Goal: Information Seeking & Learning: Understand process/instructions

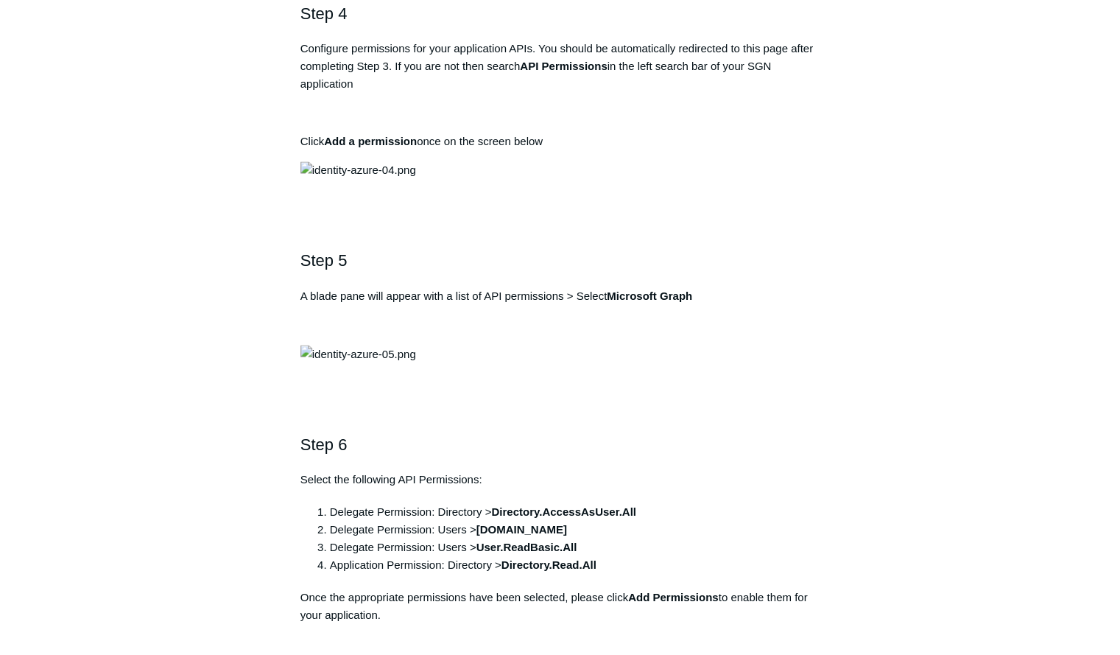
scroll to position [1399, 0]
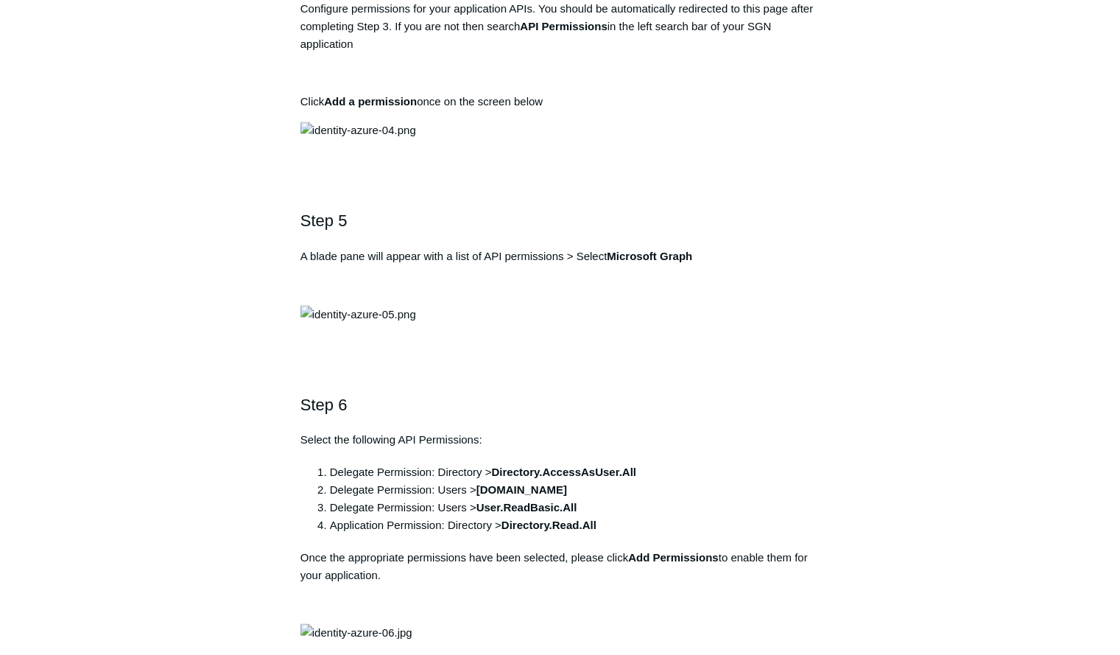
drag, startPoint x: 554, startPoint y: 258, endPoint x: 286, endPoint y: 264, distance: 268.1
copy pre "https://auth.todyl.com/v1/login/callback"
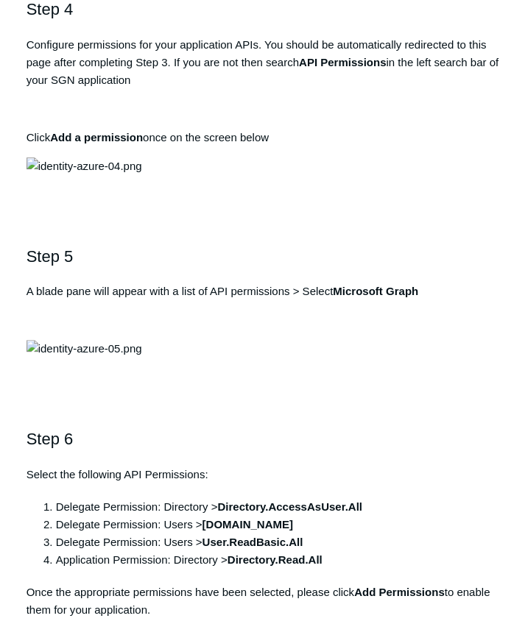
scroll to position [1425, 0]
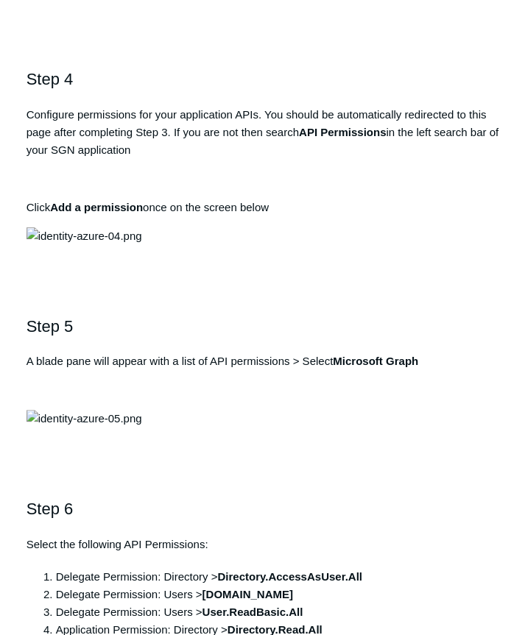
drag, startPoint x: 280, startPoint y: 300, endPoint x: 31, endPoint y: 293, distance: 249.0
copy pre "https://auth.todyl.com/v1/login/callback"
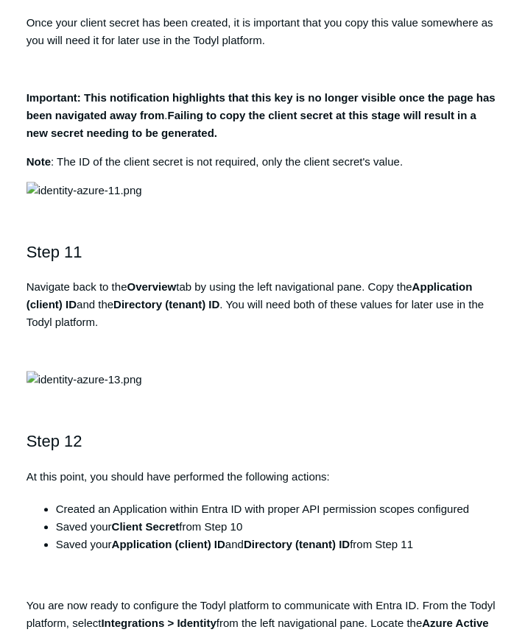
scroll to position [3192, 0]
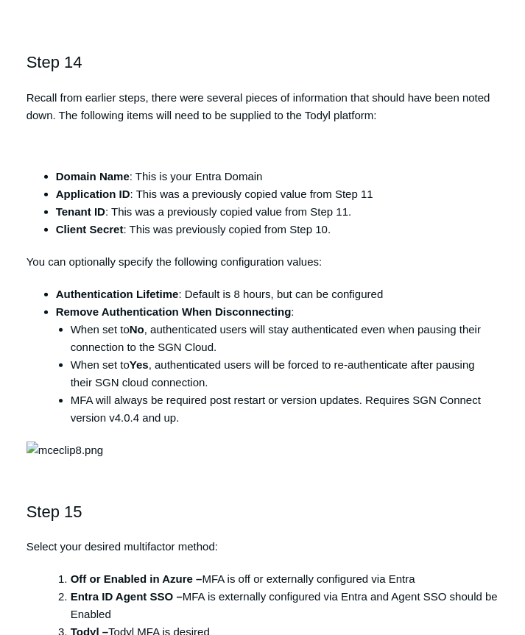
scroll to position [4149, 0]
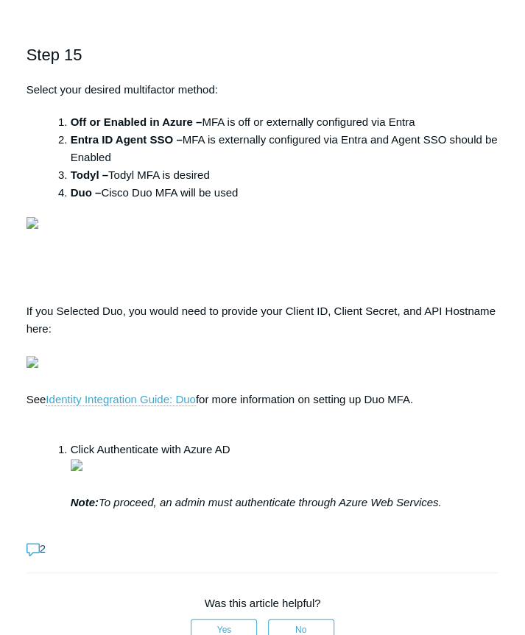
scroll to position [4738, 0]
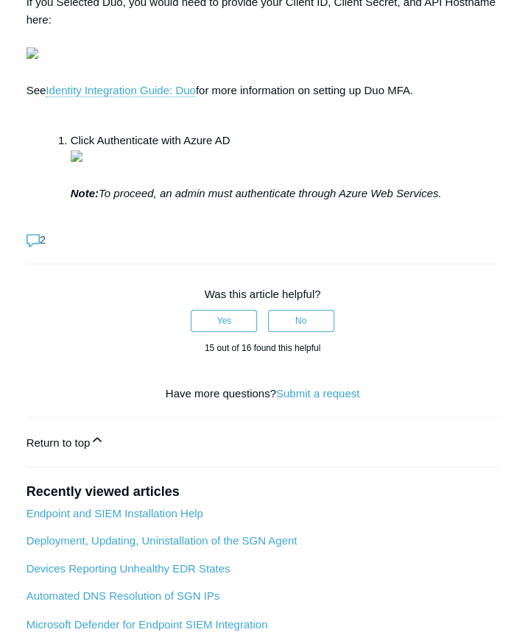
scroll to position [4886, 0]
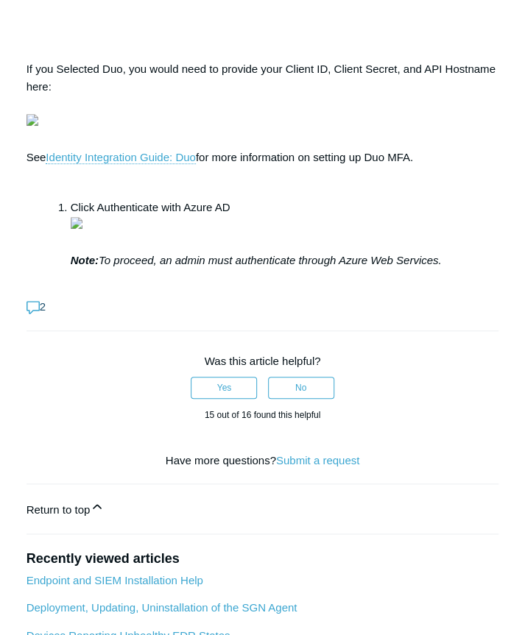
scroll to position [4812, 0]
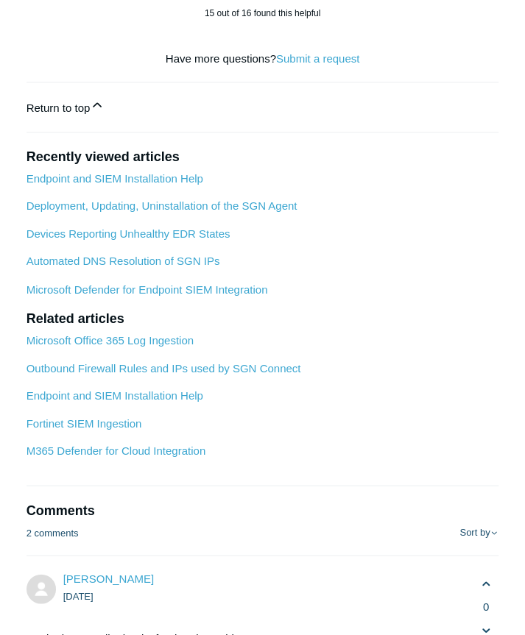
scroll to position [5254, 0]
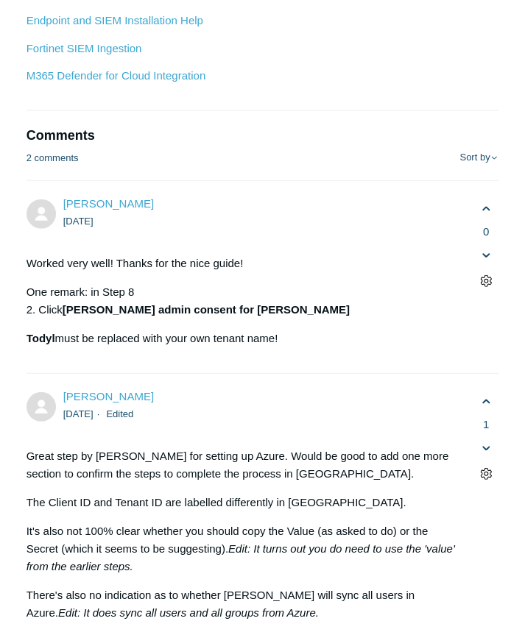
scroll to position [5622, 0]
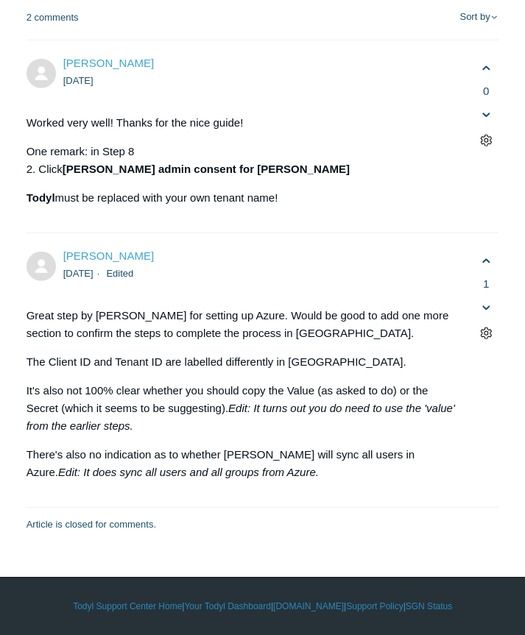
scroll to position [6285, 0]
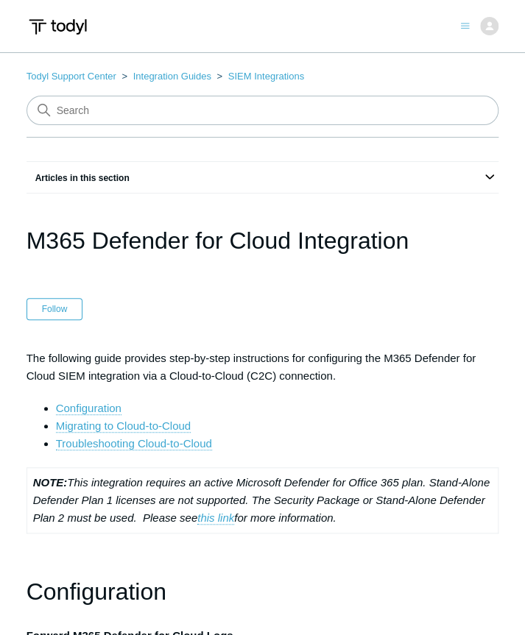
click at [146, 297] on header "M365 Defender for Cloud Integration Follow Not yet followed by anyone" at bounding box center [263, 271] width 473 height 97
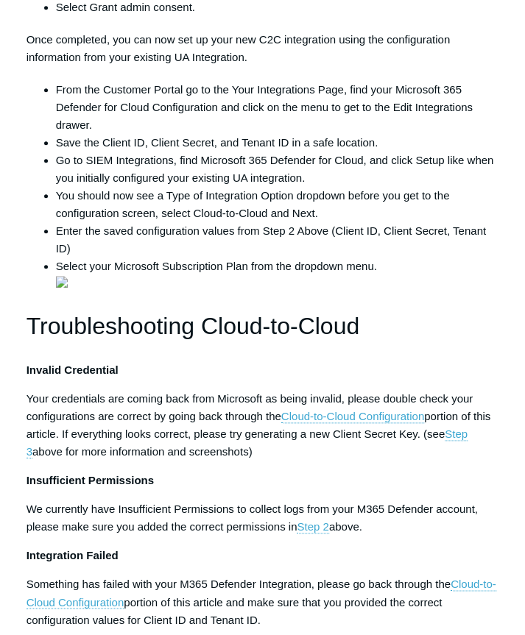
scroll to position [1694, 0]
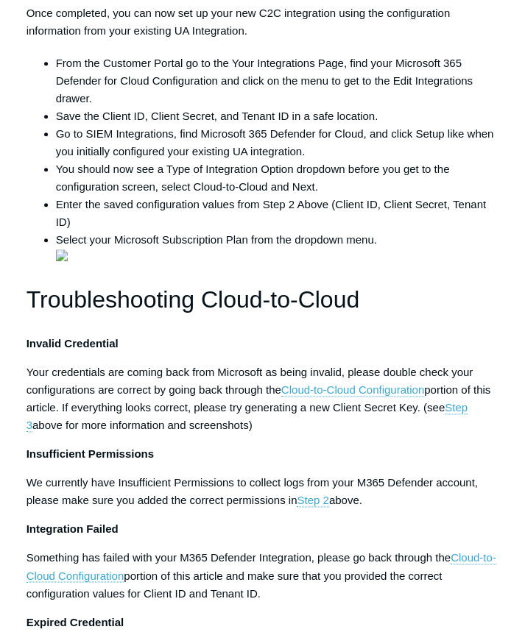
scroll to position [1914, 0]
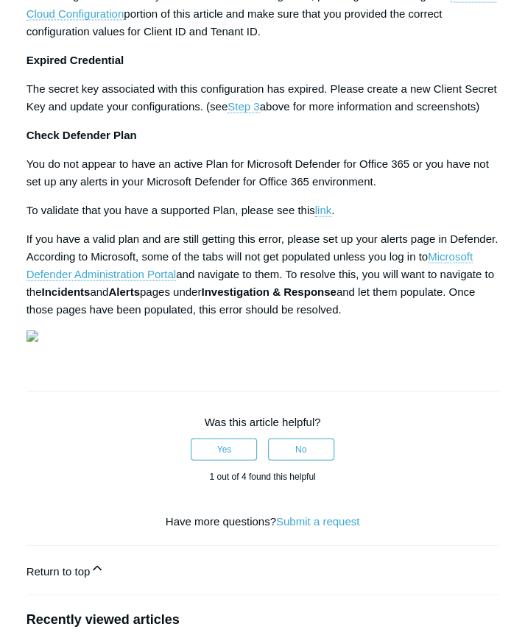
scroll to position [2333, 0]
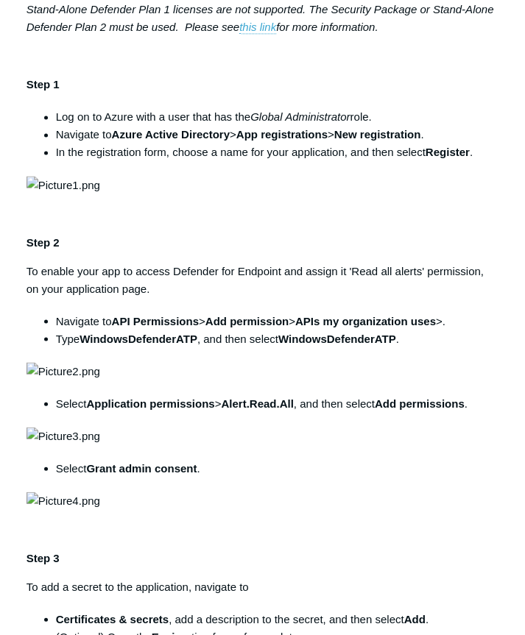
scroll to position [663, 0]
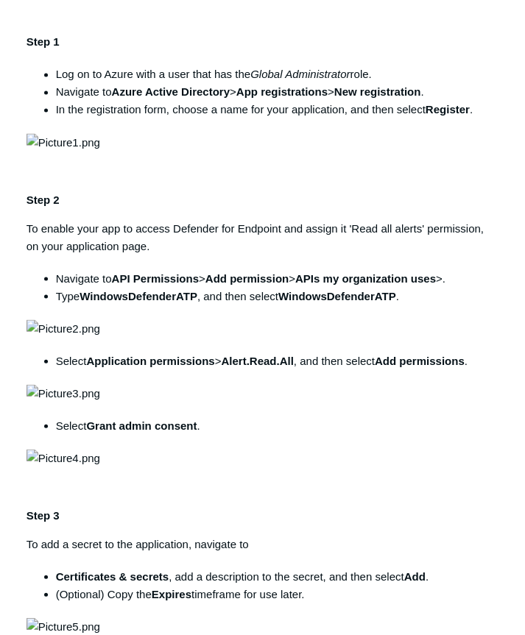
click at [285, 208] on p "Step 2" at bounding box center [263, 200] width 473 height 18
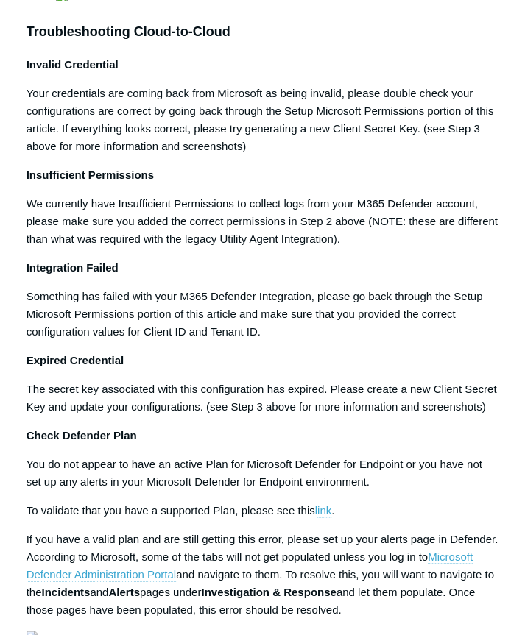
scroll to position [1694, 0]
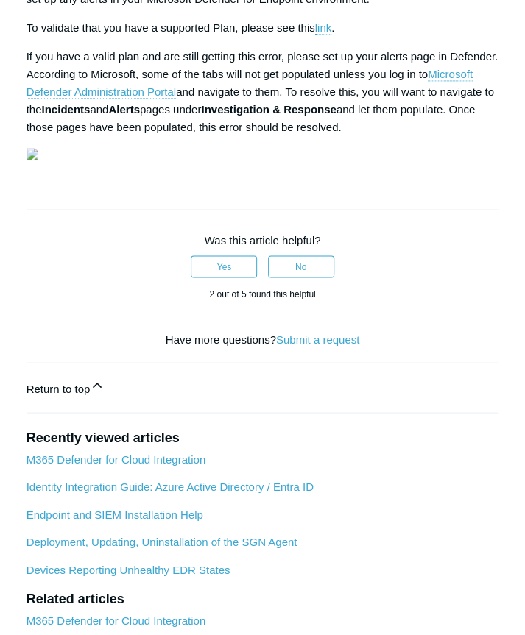
scroll to position [2135, 0]
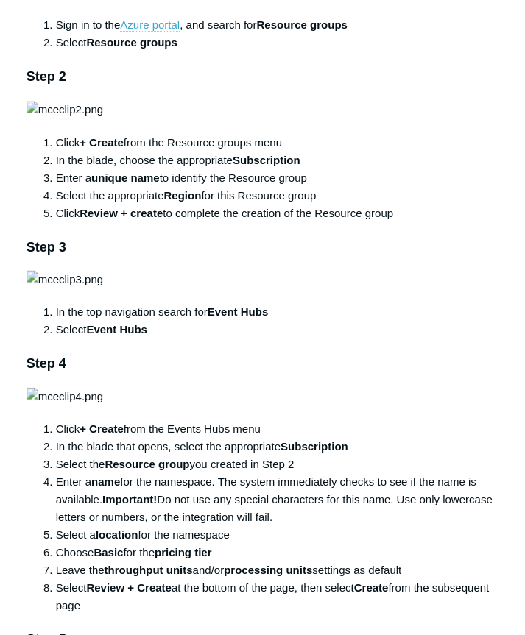
scroll to position [663, 0]
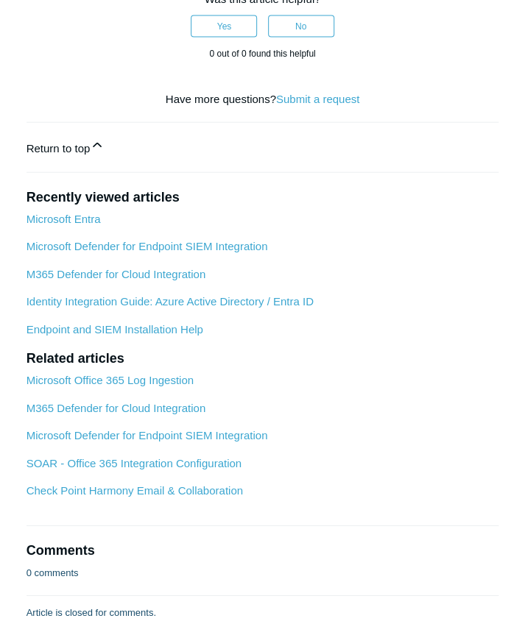
scroll to position [2577, 0]
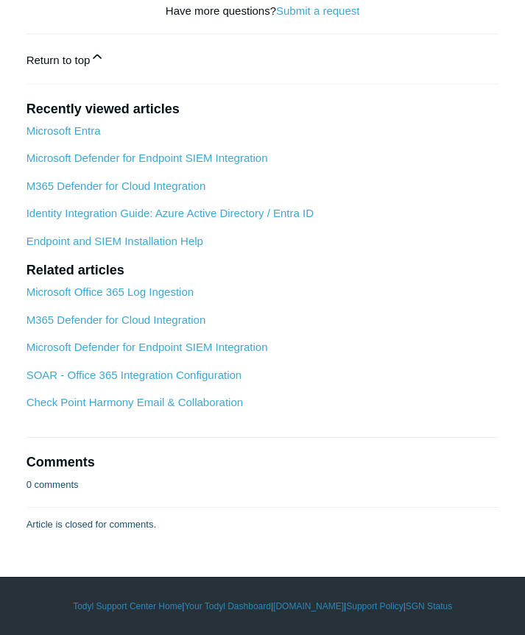
scroll to position [3829, 0]
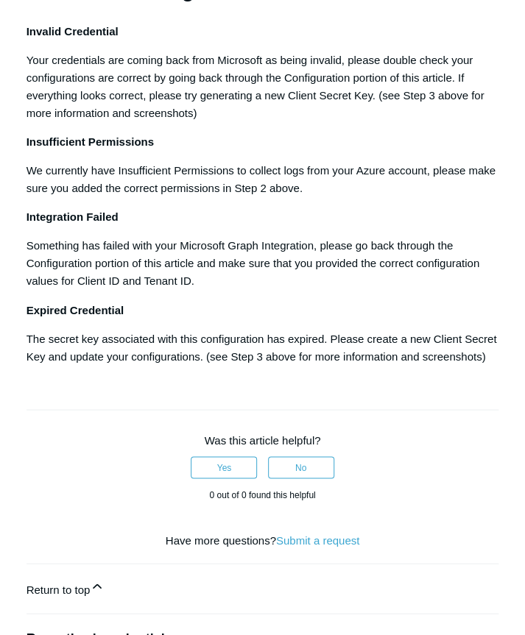
scroll to position [2062, 0]
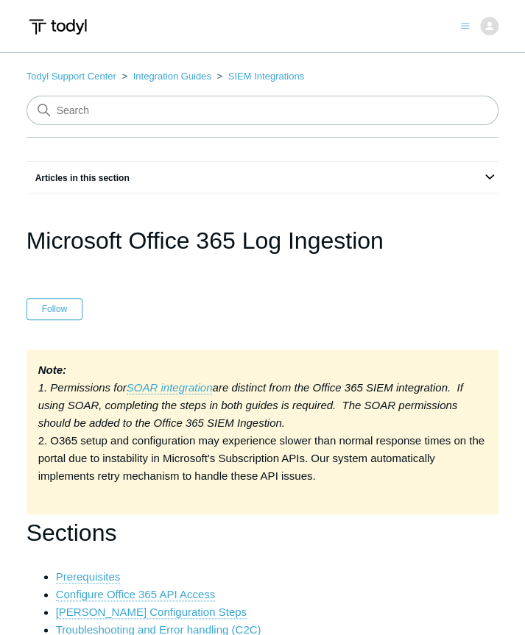
click at [312, 592] on li "Configure Office 365 API Access" at bounding box center [277, 595] width 443 height 18
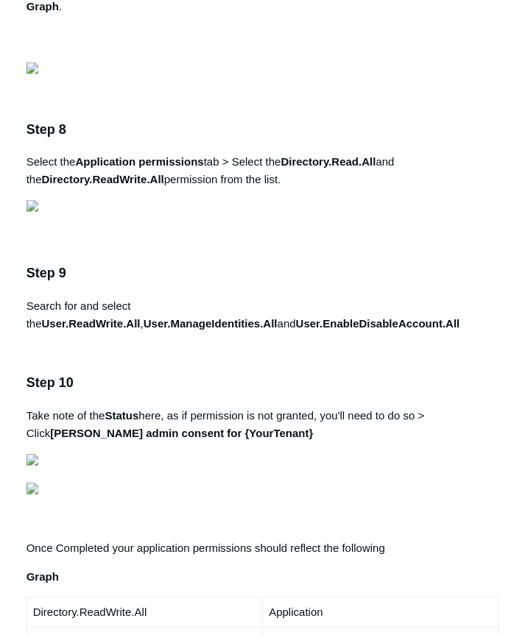
scroll to position [2430, 0]
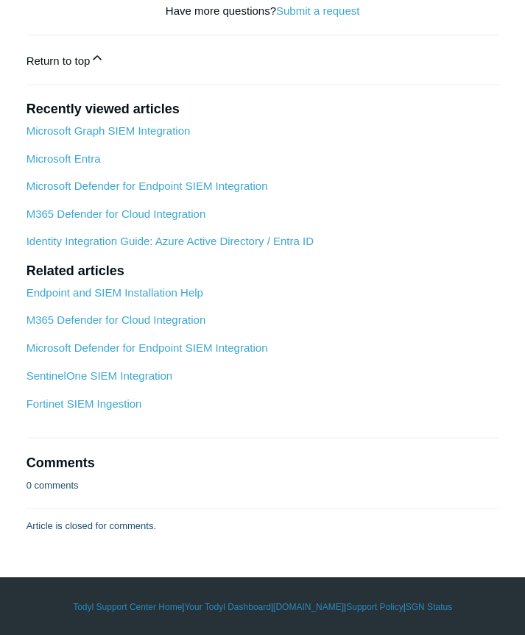
scroll to position [5523, 0]
